Goal: Task Accomplishment & Management: Complete application form

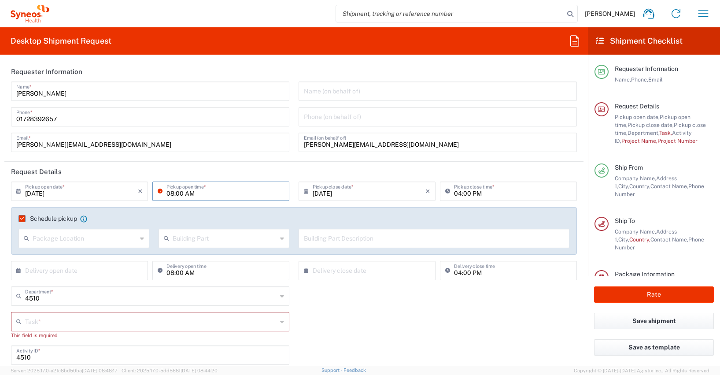
click at [172, 193] on input "08:00 AM" at bounding box center [225, 190] width 118 height 15
type input "09:00 AM"
click at [454, 192] on input "04:00 PM" at bounding box center [513, 190] width 118 height 15
type input "12:00 PM"
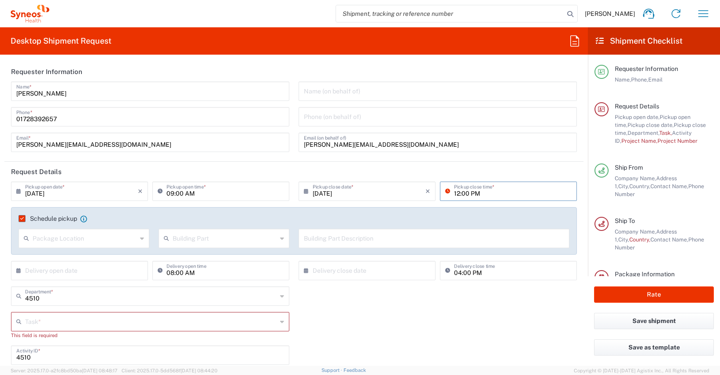
click at [356, 313] on div "Task * Other This field is required" at bounding box center [294, 328] width 575 height 33
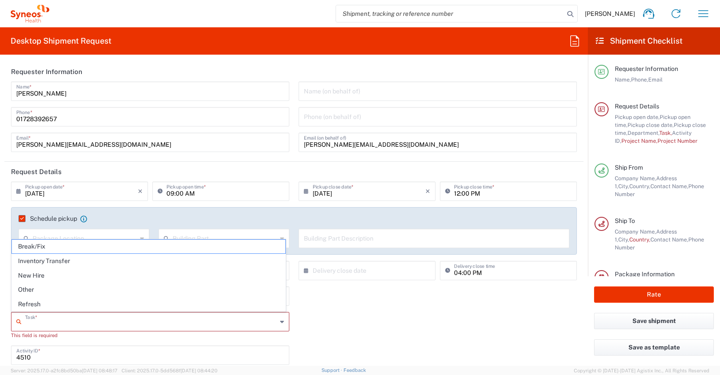
click at [25, 318] on input "text" at bounding box center [151, 320] width 252 height 15
click at [29, 289] on span "Other" at bounding box center [148, 290] width 273 height 14
type input "Other"
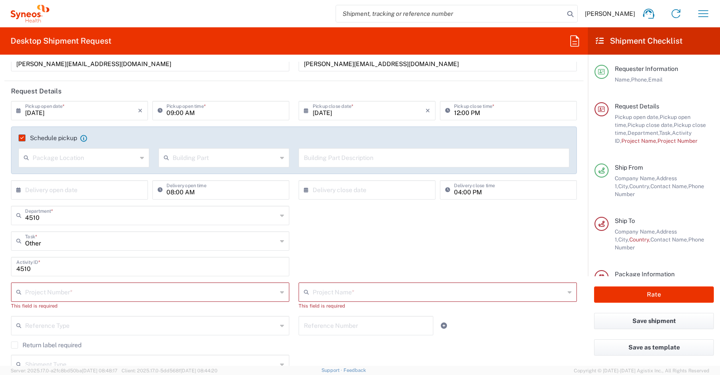
scroll to position [130, 0]
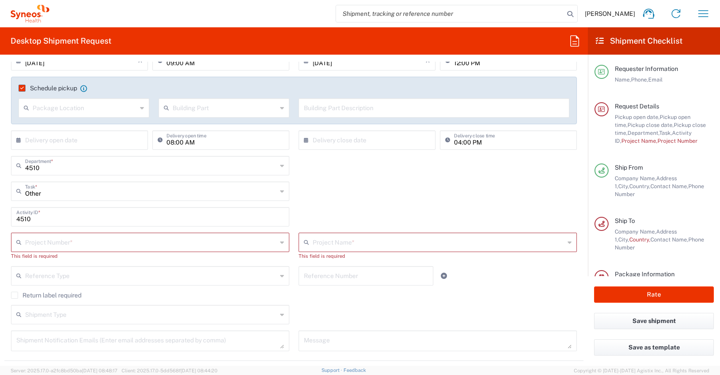
click at [23, 241] on icon at bounding box center [20, 242] width 9 height 14
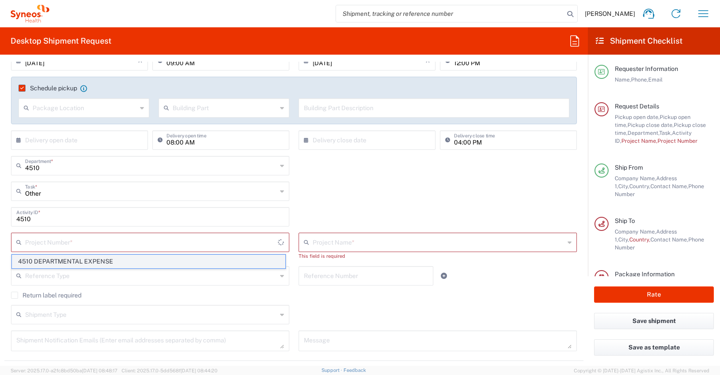
click at [37, 262] on span "4510 DEPARTMENTAL EXPENSE" at bounding box center [148, 262] width 273 height 14
type input "4510 DEPARTMENTAL EXPENSE"
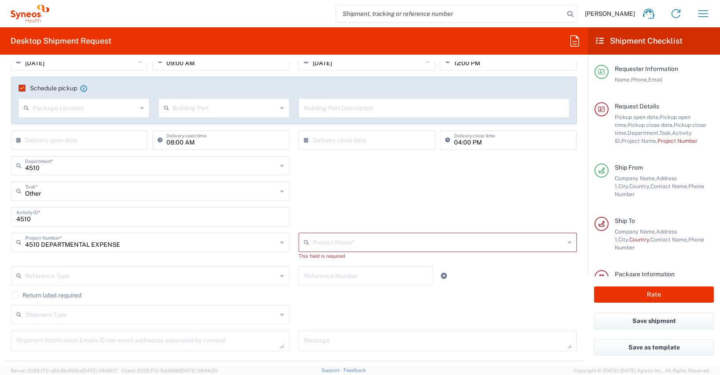
type input "4510 DEPARTMENTAL EXPENSE"
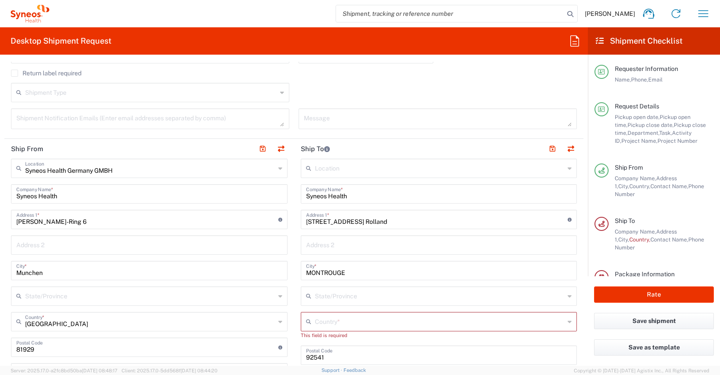
scroll to position [345, 0]
drag, startPoint x: 354, startPoint y: 196, endPoint x: 311, endPoint y: 199, distance: 42.8
click at [296, 189] on main "Location [PERSON_NAME] LLC-[GEOGRAPHIC_DATA] [GEOGRAPHIC_DATA] [GEOGRAPHIC_DATA…" at bounding box center [439, 347] width 290 height 378
paste input "[PERSON_NAME]"
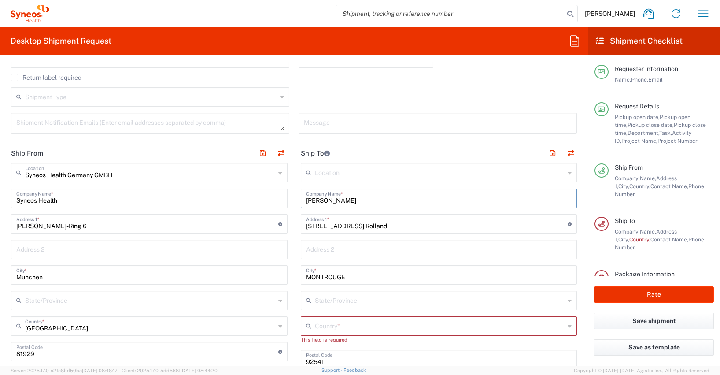
scroll to position [417, 0]
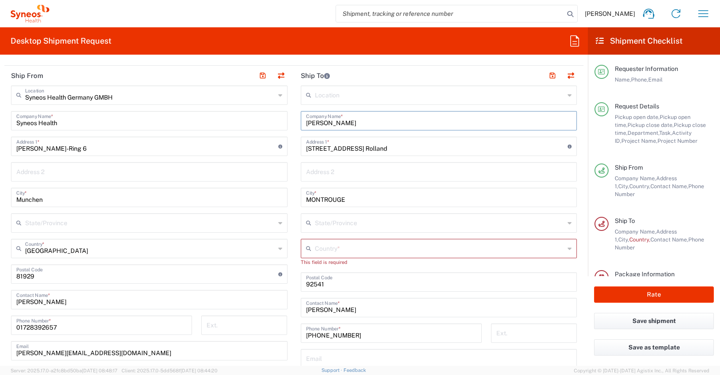
type input "[PERSON_NAME]"
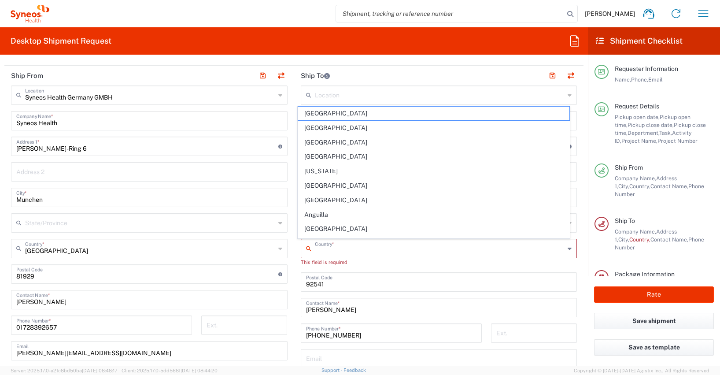
click at [322, 251] on input "text" at bounding box center [440, 247] width 250 height 15
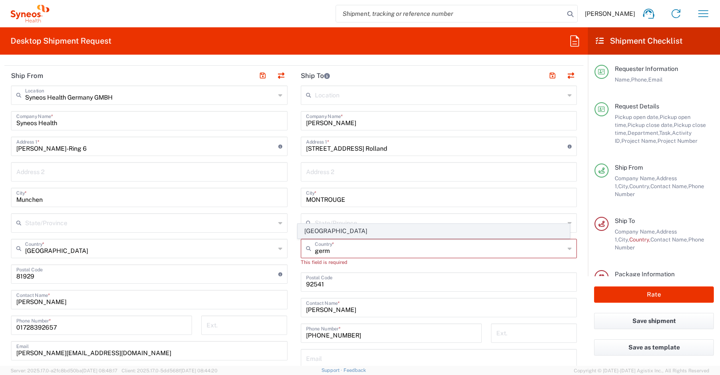
click at [321, 231] on span "[GEOGRAPHIC_DATA]" at bounding box center [433, 231] width 271 height 14
type input "[GEOGRAPHIC_DATA]"
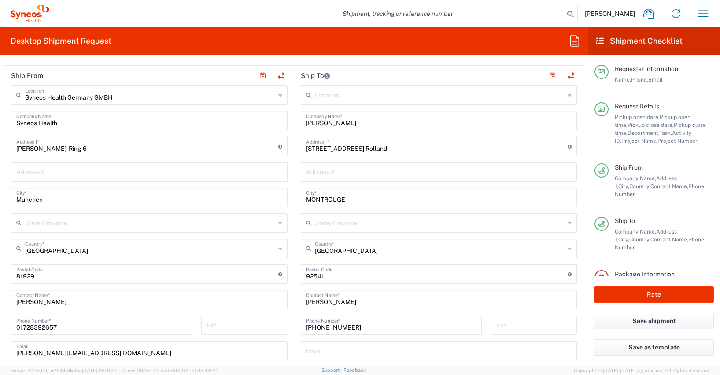
click at [353, 303] on input "[PERSON_NAME]" at bounding box center [439, 298] width 266 height 15
type input "J"
paste input "[PERSON_NAME]"
type input "[PERSON_NAME]"
click at [356, 200] on input "MONTROUGE" at bounding box center [439, 196] width 266 height 15
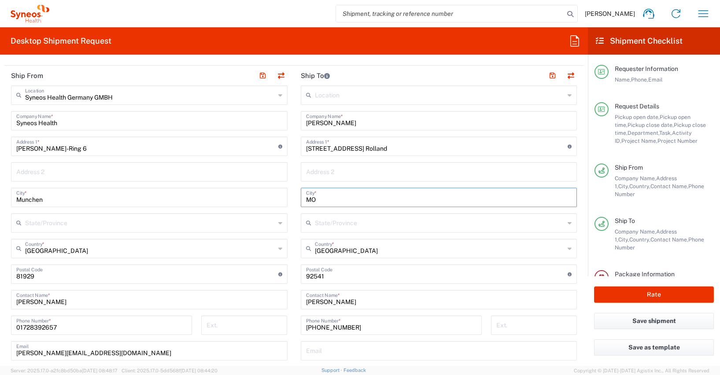
type input "M"
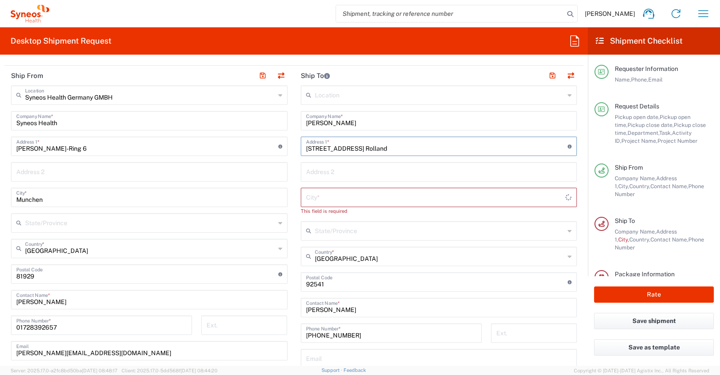
drag, startPoint x: 400, startPoint y: 148, endPoint x: 292, endPoint y: 141, distance: 107.7
click at [294, 141] on main "Location [PERSON_NAME] LLC-[GEOGRAPHIC_DATA] [GEOGRAPHIC_DATA] [GEOGRAPHIC_DATA…" at bounding box center [439, 274] width 290 height 378
paste input "[PERSON_NAME][STREET_ADDRESS]"
type input "[PERSON_NAME][STREET_ADDRESS]"
click at [490, 213] on div "This field is required" at bounding box center [439, 211] width 277 height 8
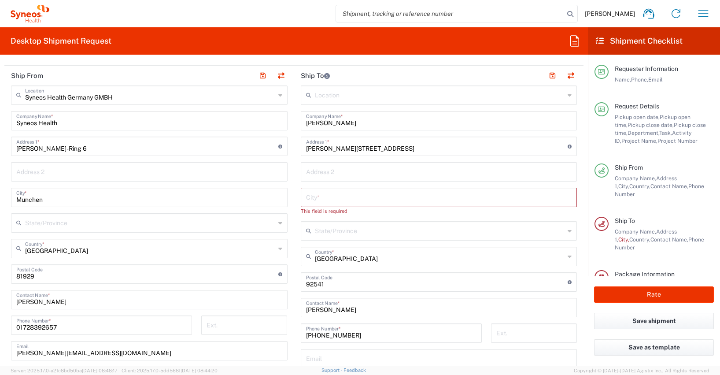
click at [326, 282] on input "undefined" at bounding box center [437, 280] width 262 height 15
type input "9"
type input "40764"
click at [306, 198] on input "text" at bounding box center [439, 196] width 266 height 15
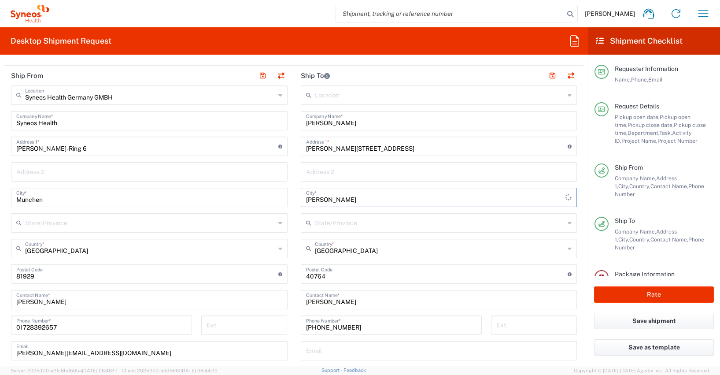
type input "[PERSON_NAME]"
drag, startPoint x: 351, startPoint y: 327, endPoint x: 296, endPoint y: 326, distance: 54.6
click at [296, 326] on div "[PHONE_NUMBER] Phone Number *" at bounding box center [391, 328] width 190 height 26
paste input "015784054340"
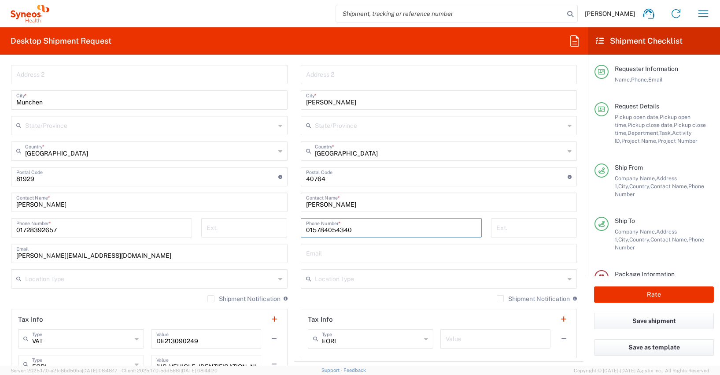
scroll to position [616, 0]
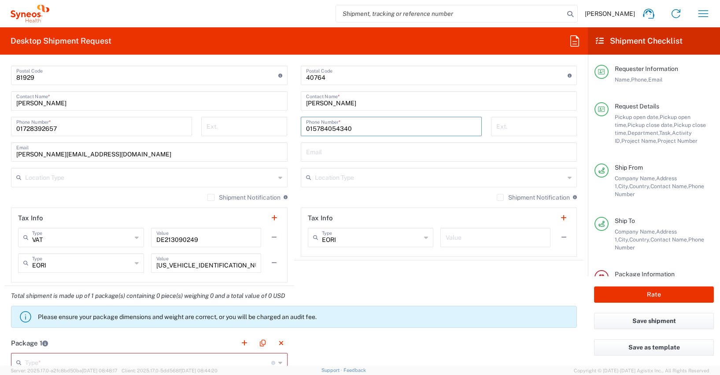
type input "015784054340"
paste input "[PERSON_NAME] <[PERSON_NAME][EMAIL_ADDRESS][DOMAIN_NAME]>"
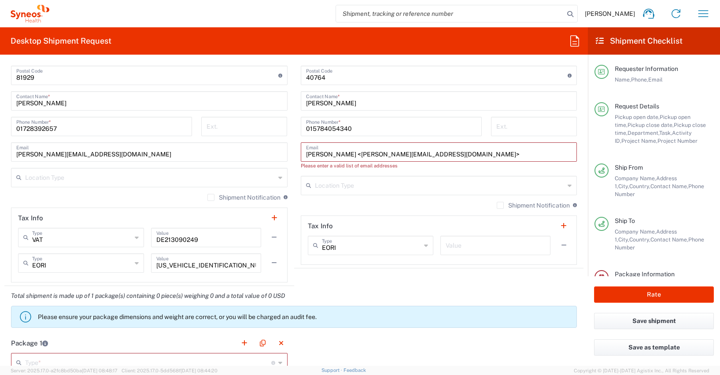
click at [376, 153] on input "[PERSON_NAME] <[PERSON_NAME][EMAIL_ADDRESS][DOMAIN_NAME]>" at bounding box center [439, 151] width 266 height 15
click at [429, 152] on input "[PERSON_NAME][EMAIL_ADDRESS][DOMAIN_NAME]>" at bounding box center [439, 151] width 266 height 15
type input "[PERSON_NAME][EMAIL_ADDRESS][DOMAIN_NAME]"
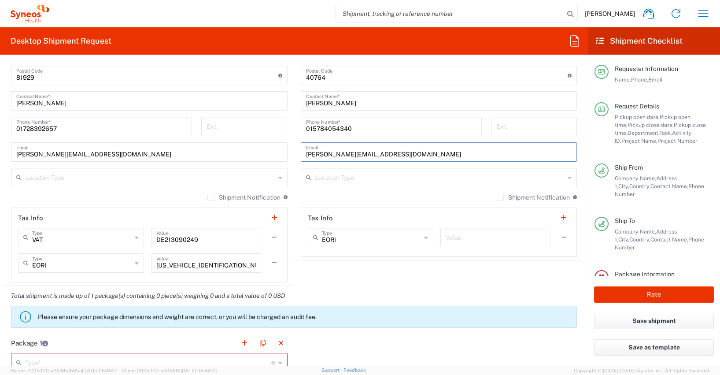
type input "[PERSON_NAME]"
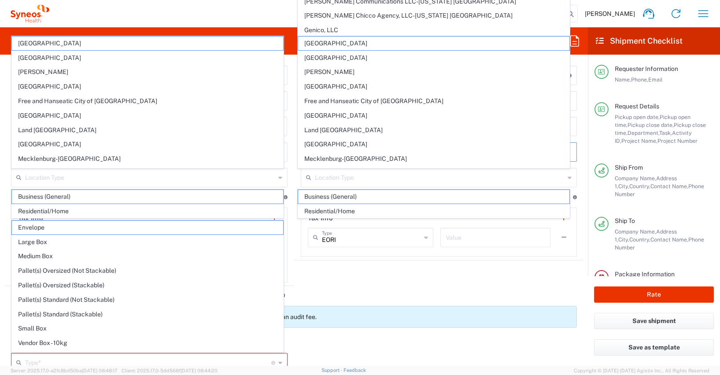
scroll to position [706, 0]
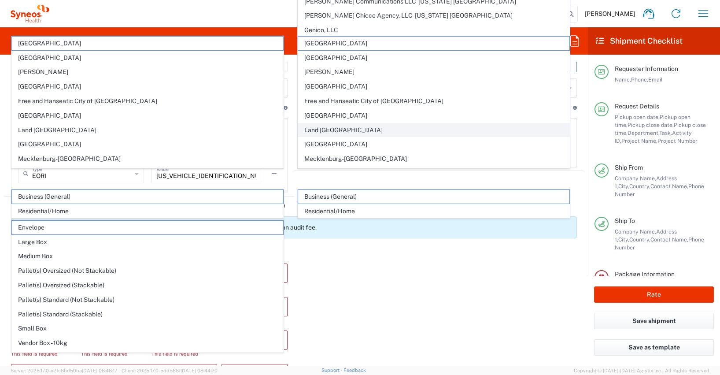
type input "Europe"
type input "[PERSON_NAME][EMAIL_ADDRESS][DOMAIN_NAME]"
click at [328, 311] on div "Package 1 Type * Material used to package goods Envelope Large Box Medium Box P…" at bounding box center [293, 356] width 579 height 225
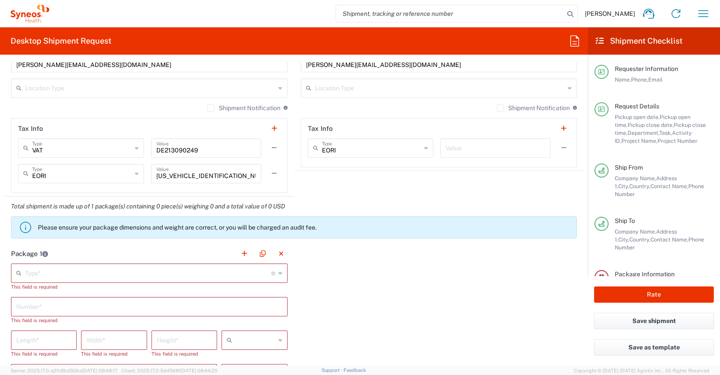
click at [7, 225] on div "Please ensure your package dimensions and weight are correct, or you will be ch…" at bounding box center [293, 227] width 579 height 22
click at [3, 224] on div "Total shipment is made up of 1 package(s) containing 0 piece(s) weighing 0 and …" at bounding box center [294, 219] width 588 height 47
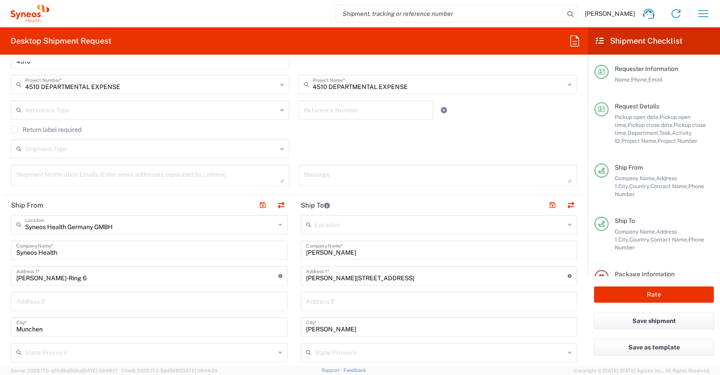
scroll to position [236, 0]
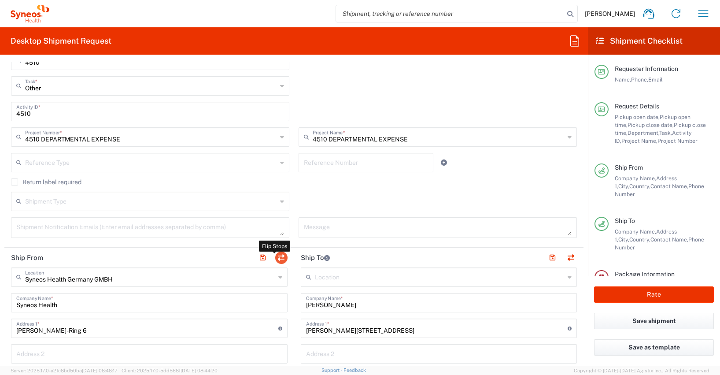
click at [277, 256] on button "button" at bounding box center [281, 257] width 12 height 12
type input "[PERSON_NAME]"
type input "[PERSON_NAME][STREET_ADDRESS]"
type input "[PERSON_NAME]"
type input "40764"
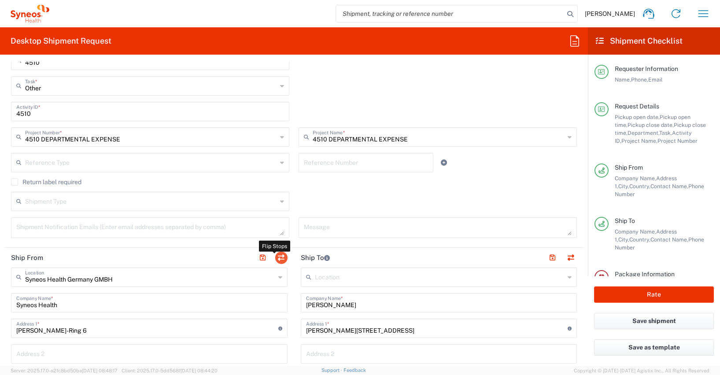
type input "[PERSON_NAME]"
type input "015784054340"
type input "[PERSON_NAME][EMAIL_ADDRESS][DOMAIN_NAME]"
type input "EORI"
type input "Syneos Health Germany GMBH"
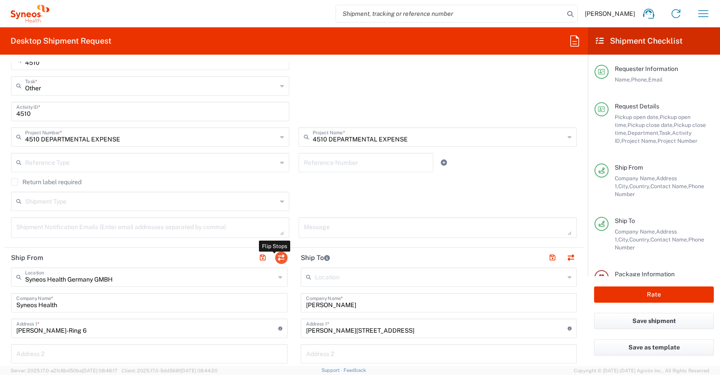
type input "Syneos Health"
type input "[PERSON_NAME]-Ring 6"
type input "Munchen"
type input "[GEOGRAPHIC_DATA]"
type input "81929"
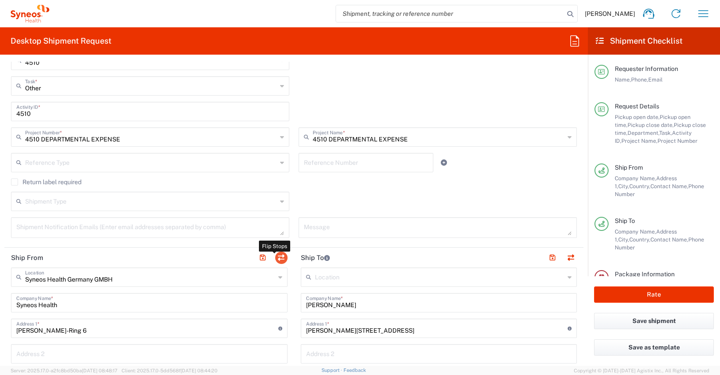
type input "[PERSON_NAME]"
type input "01728392657"
type input "[PERSON_NAME][EMAIL_ADDRESS][DOMAIN_NAME]"
type input "VAT"
type input "DE213090249"
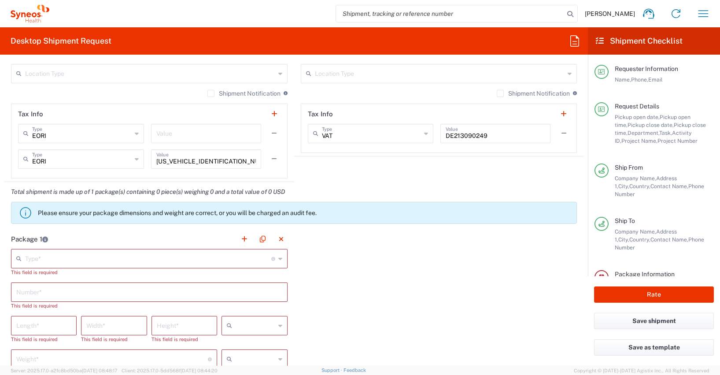
scroll to position [722, 0]
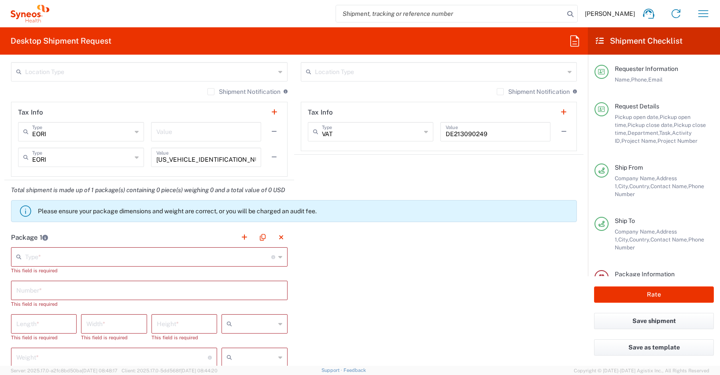
click at [27, 255] on input "text" at bounding box center [148, 255] width 246 height 15
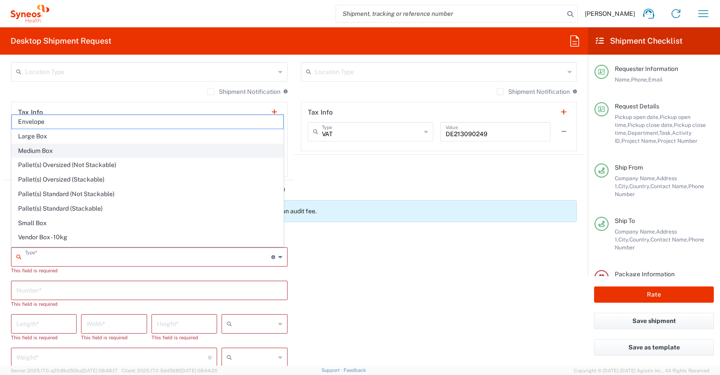
click at [36, 148] on span "Medium Box" at bounding box center [147, 151] width 271 height 14
type input "Medium Box"
type input "13"
type input "11.5"
type input "2.5"
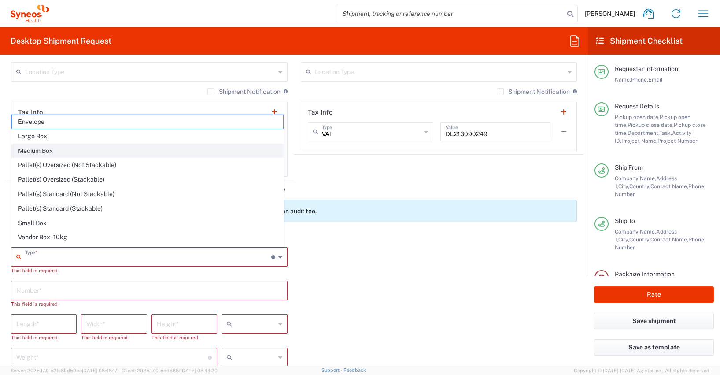
type input "in"
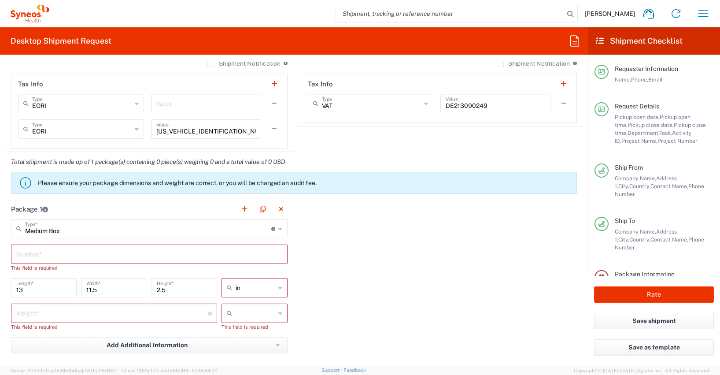
scroll to position [767, 0]
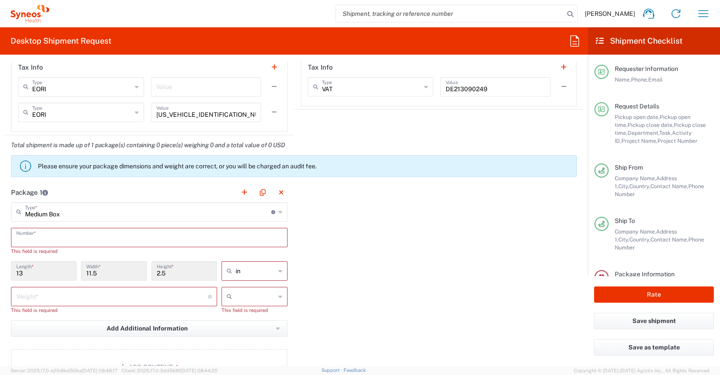
click at [19, 240] on input "text" at bounding box center [149, 236] width 266 height 15
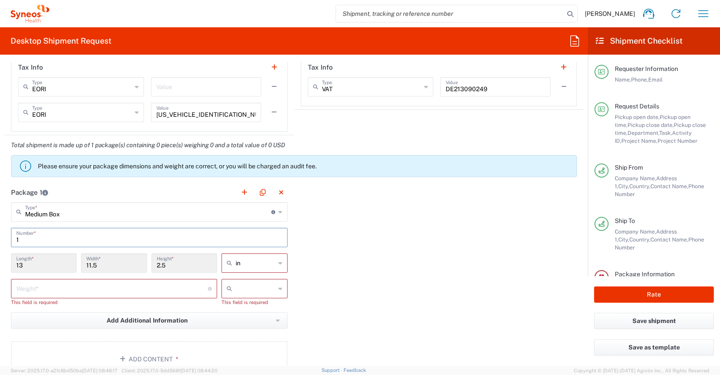
type input "1"
click at [278, 262] on icon at bounding box center [280, 263] width 4 height 14
click at [229, 296] on span "cm" at bounding box center [251, 297] width 63 height 14
type input "33.02"
type input "29.21"
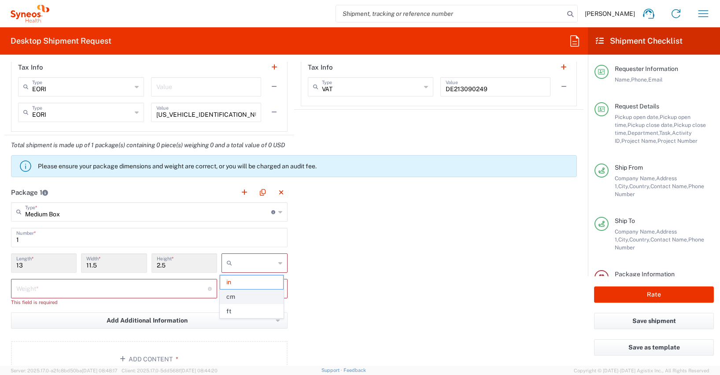
type input "6.35"
type input "cm"
click at [22, 289] on input "number" at bounding box center [112, 287] width 192 height 15
type input "2.5"
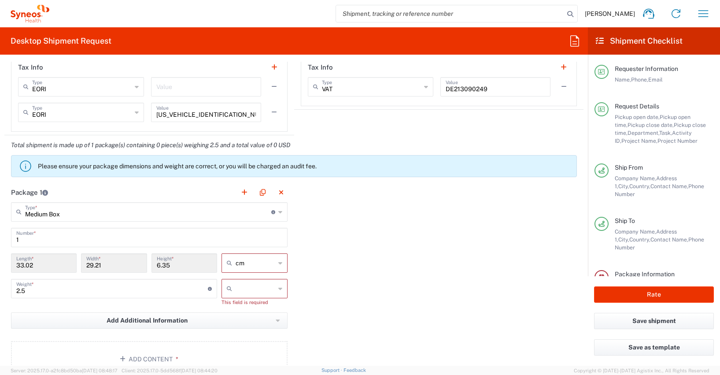
click at [278, 288] on icon at bounding box center [280, 288] width 4 height 14
click at [239, 308] on span "kgs" at bounding box center [251, 308] width 63 height 14
type input "kgs"
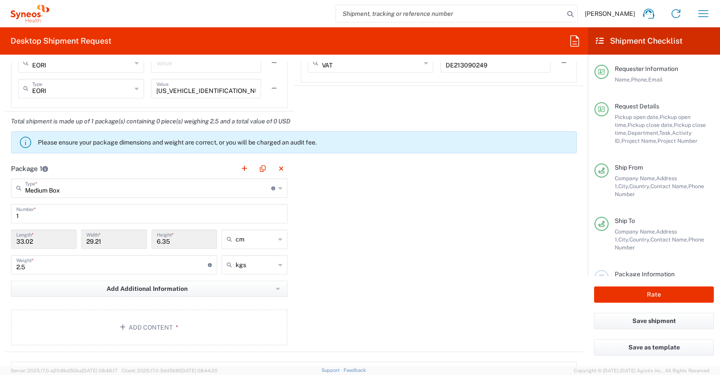
scroll to position [789, 0]
click at [168, 328] on button "Add Content *" at bounding box center [149, 329] width 277 height 36
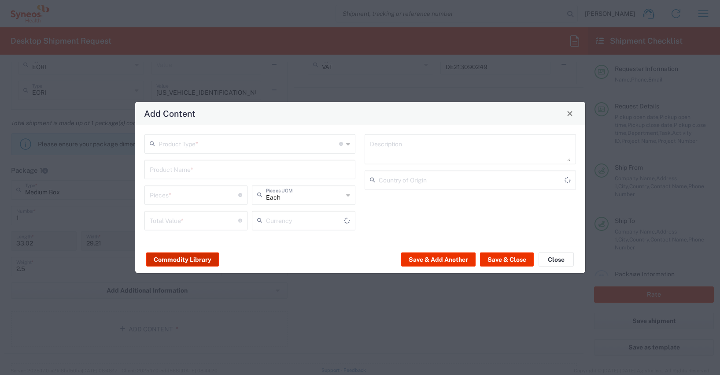
click at [196, 259] on button "Commodity Library" at bounding box center [182, 259] width 73 height 14
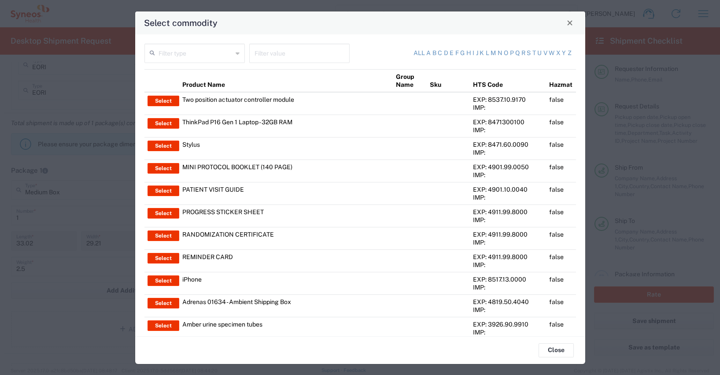
type input "US Dollar"
click at [257, 55] on input "text" at bounding box center [300, 52] width 90 height 15
type input "thinkpad"
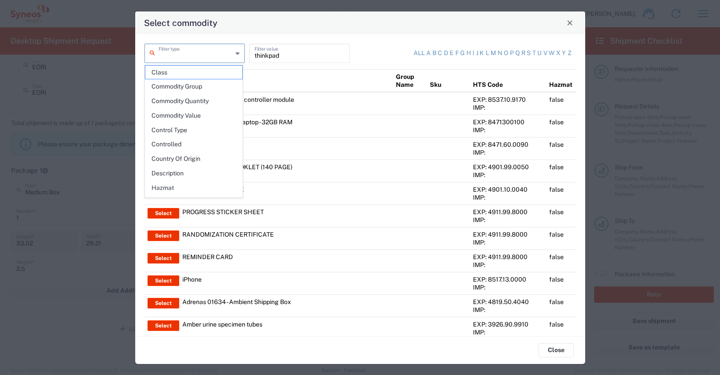
click at [170, 56] on input "text" at bounding box center [196, 52] width 74 height 15
click at [179, 160] on span "Product Name" at bounding box center [193, 161] width 97 height 14
type input "Product Name"
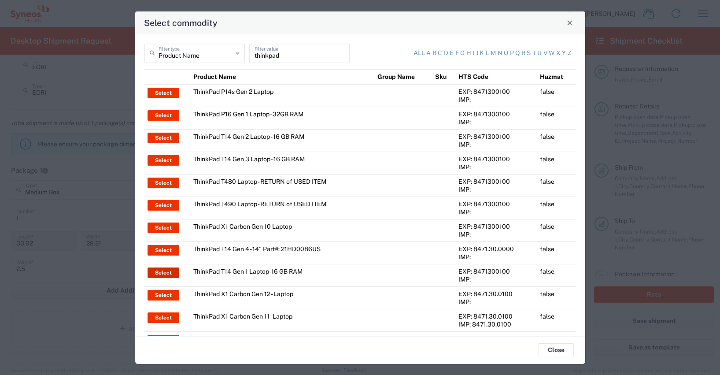
click at [165, 272] on button "Select" at bounding box center [164, 272] width 32 height 11
type input "ThinkPad T14 Gen 1 Laptop -16 GB RAM"
type textarea "Intel Core i5-10210U- 14"- 512 GB SSD"
type input "[GEOGRAPHIC_DATA]"
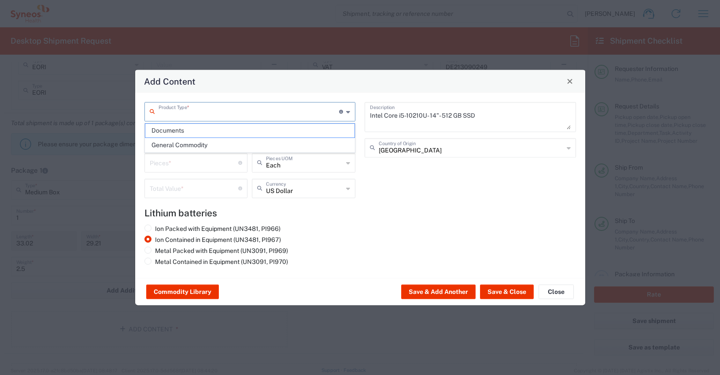
click at [161, 110] on input "text" at bounding box center [249, 110] width 181 height 15
click at [170, 144] on span "General Commodity" at bounding box center [250, 145] width 210 height 14
type input "General Commodity"
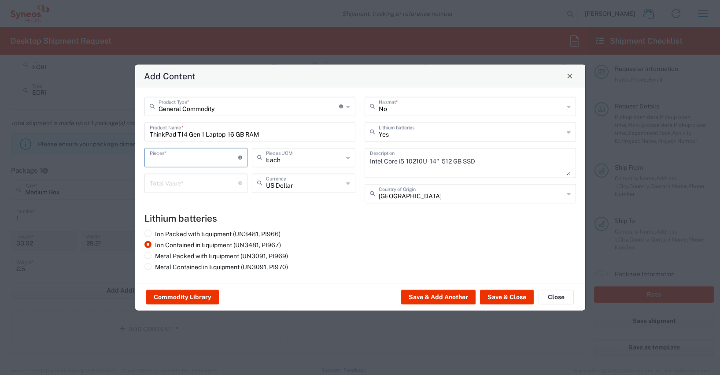
click at [159, 159] on input "number" at bounding box center [194, 156] width 89 height 15
type input "1"
click at [159, 185] on input "number" at bounding box center [194, 181] width 89 height 15
type input "600"
click at [349, 183] on icon at bounding box center [348, 183] width 4 height 14
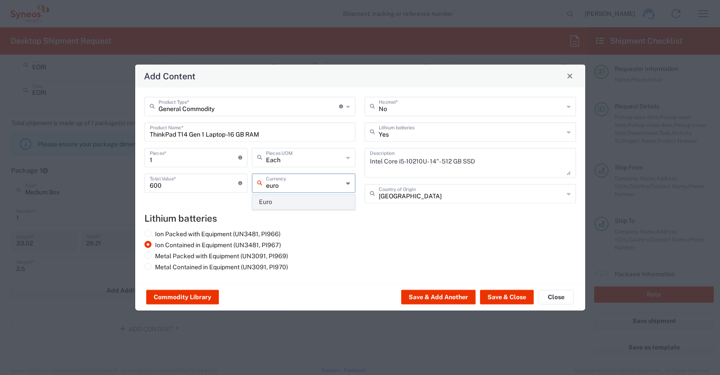
click at [268, 199] on span "Euro" at bounding box center [304, 202] width 102 height 14
type input "Euro"
click at [499, 296] on button "Save & Close" at bounding box center [507, 297] width 54 height 14
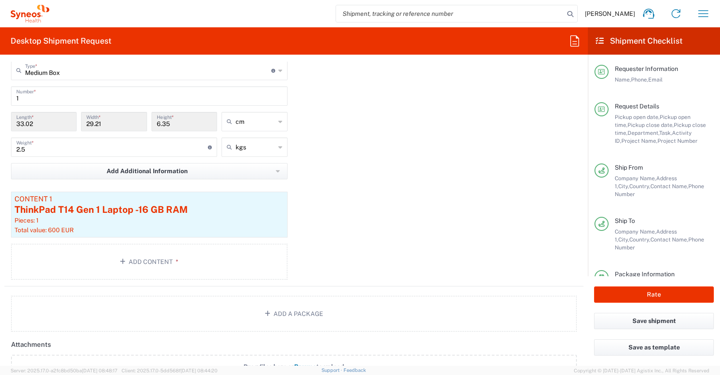
scroll to position [1014, 0]
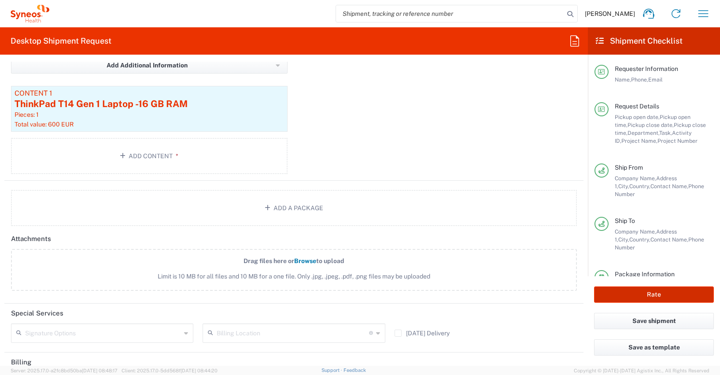
click at [633, 293] on button "Rate" at bounding box center [654, 294] width 120 height 16
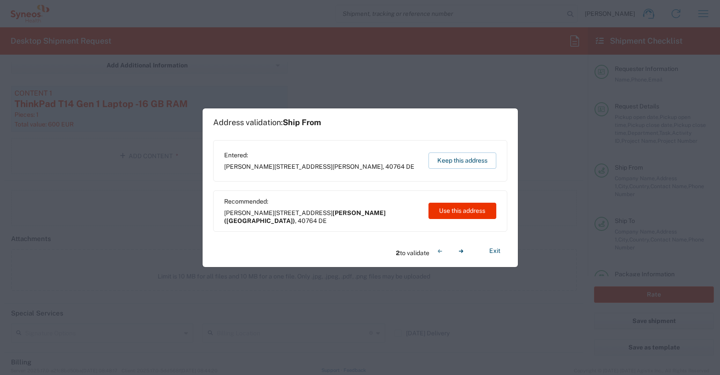
type input "4510 DEPARTMENTAL EXPENSE"
click at [447, 208] on button "Use this address" at bounding box center [462, 211] width 68 height 16
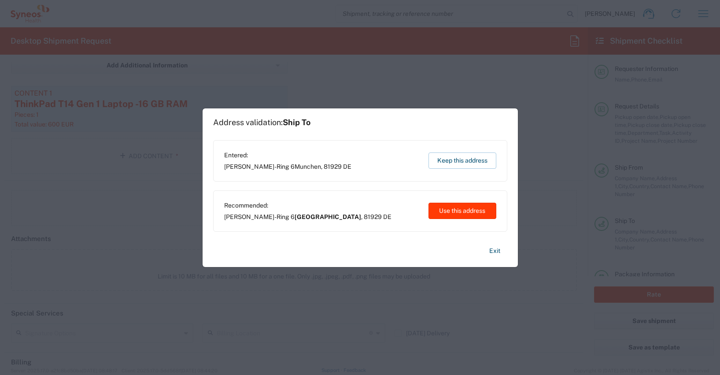
click at [447, 208] on button "Use this address" at bounding box center [462, 211] width 68 height 16
type input "[PERSON_NAME] ([GEOGRAPHIC_DATA])"
type input "[GEOGRAPHIC_DATA]"
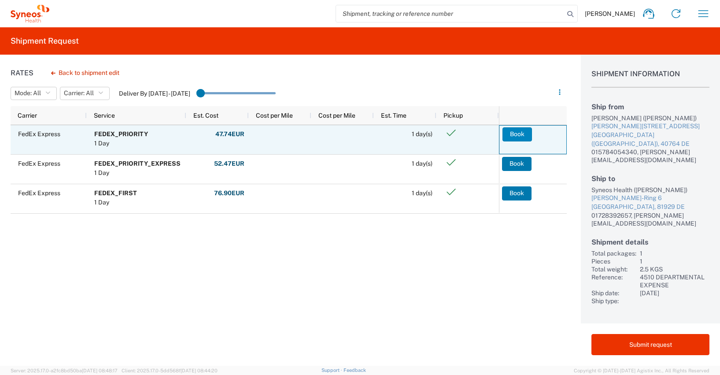
click at [514, 132] on button "Book" at bounding box center [517, 134] width 30 height 14
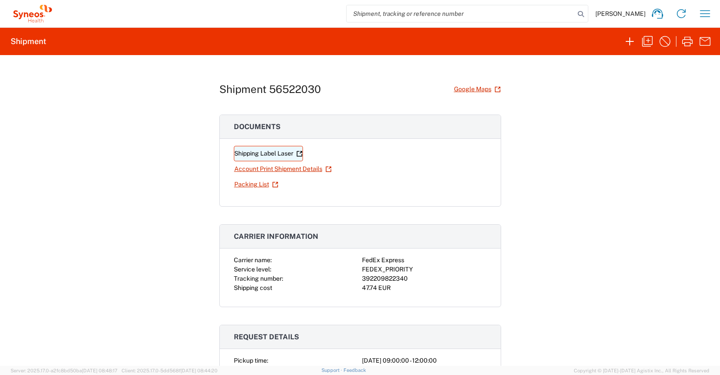
click at [270, 152] on link "Shipping Label Laser" at bounding box center [268, 153] width 69 height 15
